Goal: Task Accomplishment & Management: Use online tool/utility

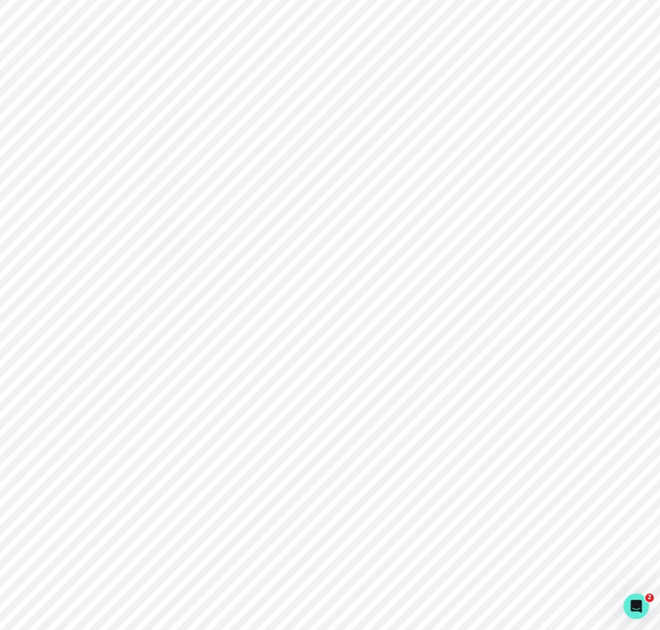
click at [86, 446] on p "Admin Data" at bounding box center [67, 446] width 44 height 9
click at [187, 136] on input "Search user by name or email" at bounding box center [396, 122] width 493 height 27
paste input "[PERSON_NAME]"
type input "[PERSON_NAME]"
click at [212, 233] on button "[PERSON_NAME]" at bounding box center [224, 227] width 69 height 11
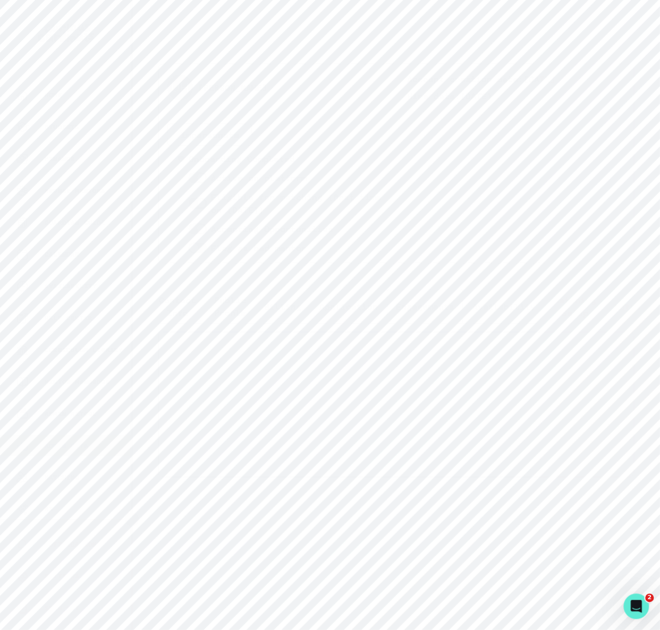
click at [421, 305] on p "Engagements" at bounding box center [425, 306] width 58 height 13
click at [611, 398] on icon "button" at bounding box center [611, 395] width 5 height 3
click at [411, 109] on link "View Hubspot Deal" at bounding box center [506, 124] width 221 height 30
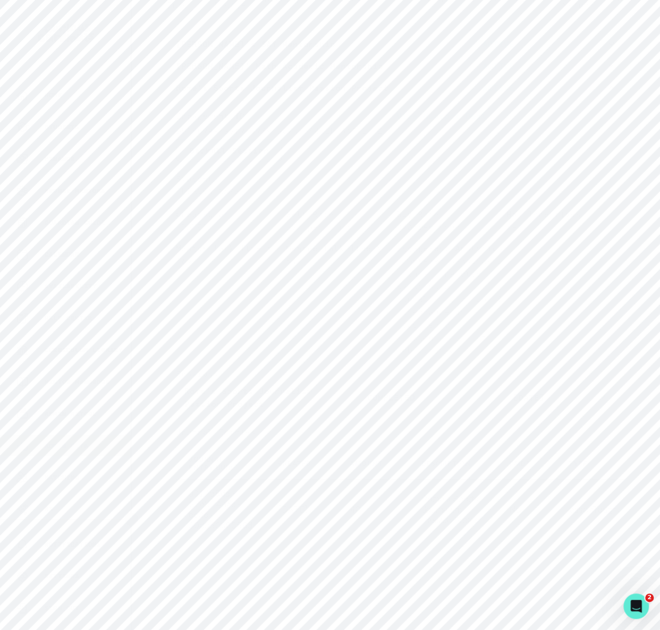
click at [81, 449] on p "Admin Data" at bounding box center [67, 446] width 44 height 9
drag, startPoint x: 229, startPoint y: 128, endPoint x: 225, endPoint y: 138, distance: 11.1
click at [227, 132] on input "Search user by name or email" at bounding box center [396, 122] width 493 height 27
type input "[PERSON_NAME]"
click at [218, 233] on button "[PERSON_NAME]" at bounding box center [224, 227] width 69 height 11
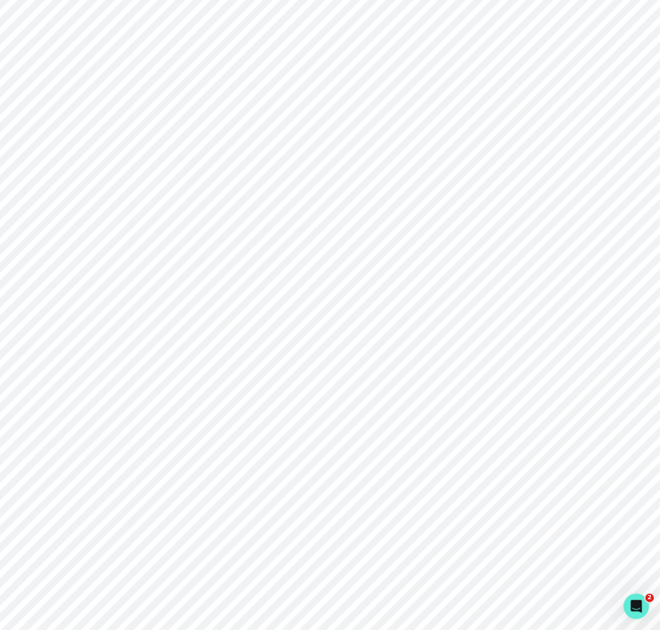
click at [430, 323] on p "Engagements" at bounding box center [425, 319] width 58 height 13
click at [610, 483] on icon "button" at bounding box center [611, 478] width 11 height 11
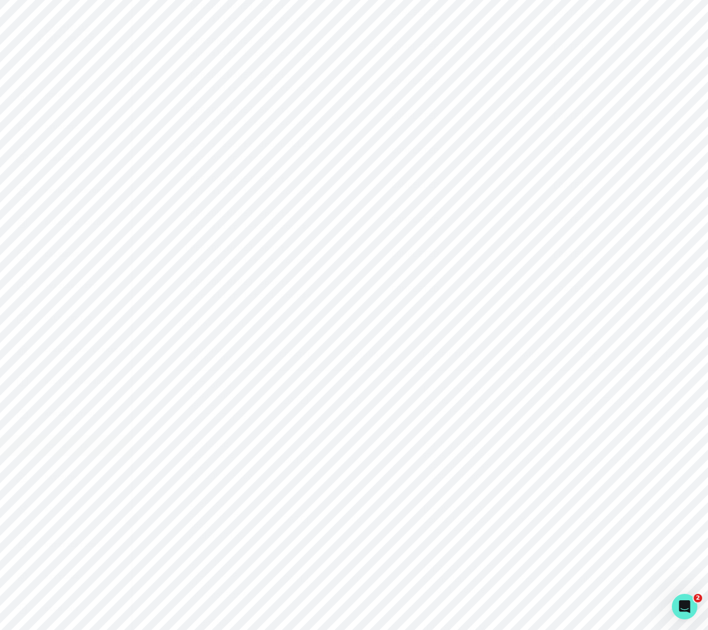
scroll to position [810, 0]
click at [646, 143] on icon "button" at bounding box center [651, 137] width 11 height 11
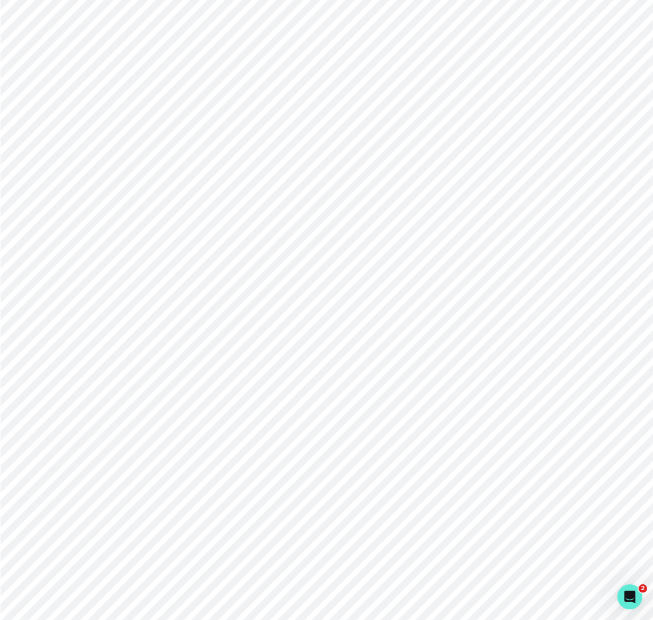
scroll to position [0, 0]
click at [234, 139] on button "Impersonate" at bounding box center [209, 135] width 85 height 22
click at [252, 246] on button "Impersonate" at bounding box center [253, 235] width 70 height 21
